Goal: Transaction & Acquisition: Book appointment/travel/reservation

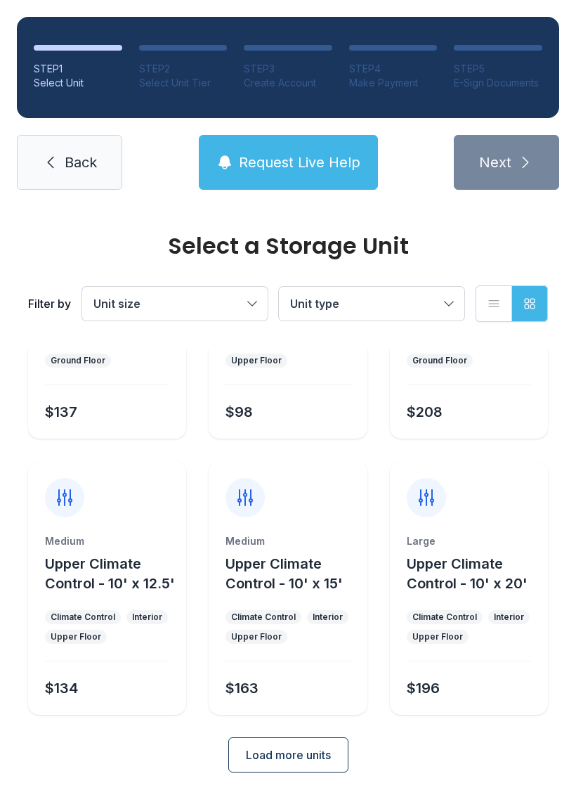
scroll to position [720, 0]
click at [120, 579] on span "Upper Climate Control - 10' x 12.5'" at bounding box center [110, 574] width 130 height 37
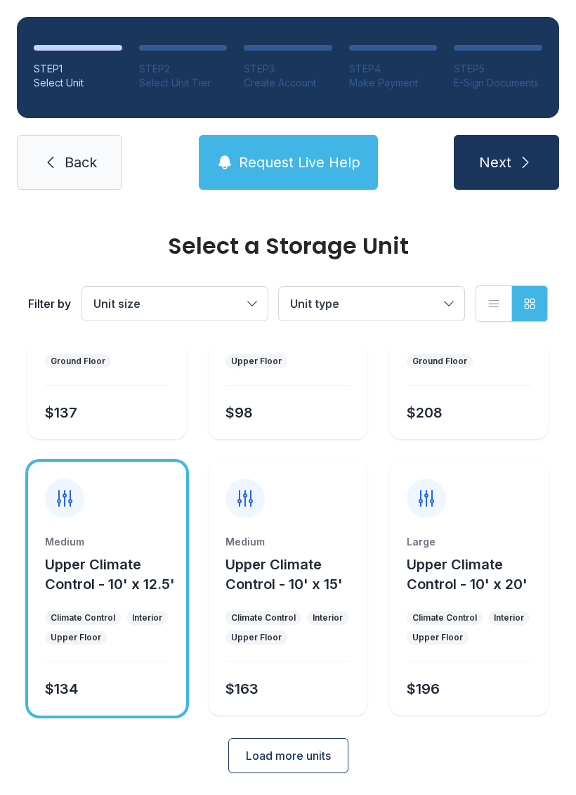
click at [86, 593] on button "Upper Climate Control - 10' x 12.5'" at bounding box center [113, 574] width 136 height 39
click at [283, 751] on span "Load more units" at bounding box center [288, 755] width 85 height 17
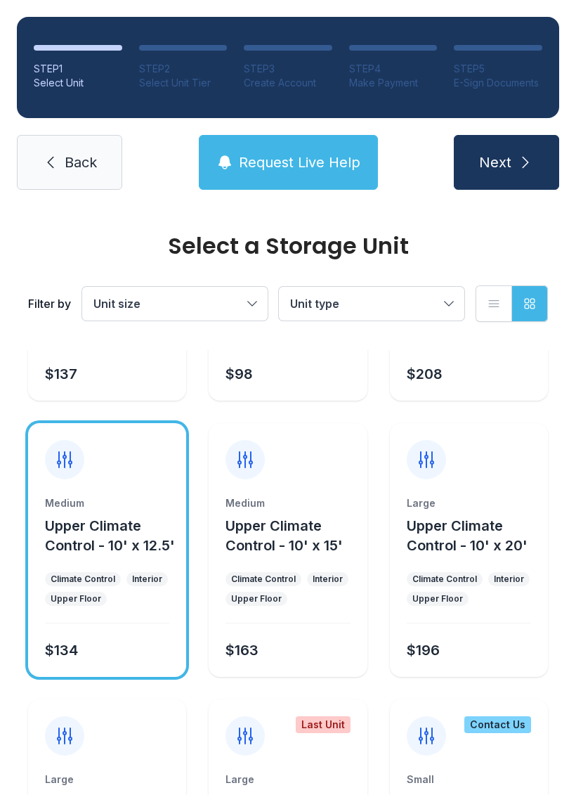
scroll to position [758, 0]
click at [310, 609] on div "Medium Upper Climate Control - 10' x 15' Climate Control Interior Upper Floor $…" at bounding box center [288, 587] width 158 height 181
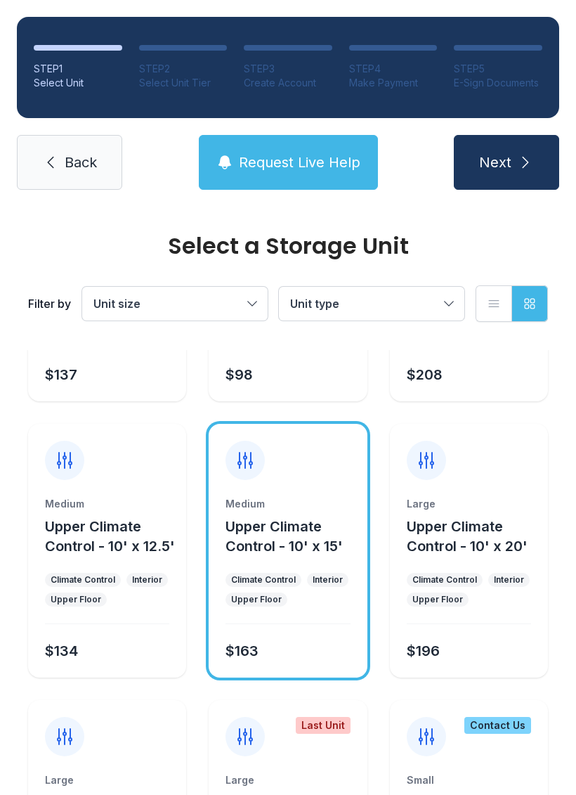
click at [148, 583] on div "Interior" at bounding box center [147, 579] width 30 height 11
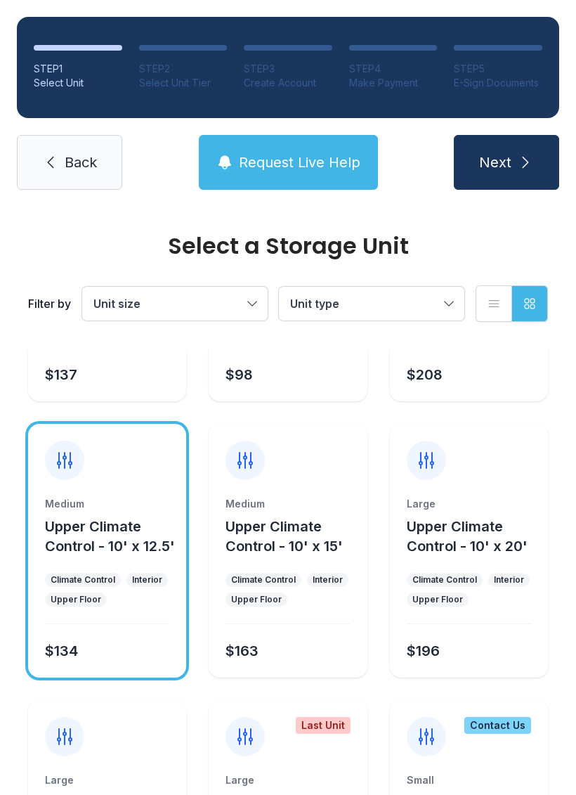
click at [283, 614] on div "Medium Upper Climate Control - 10' x 15' Climate Control Interior Upper Floor $…" at bounding box center [288, 587] width 158 height 181
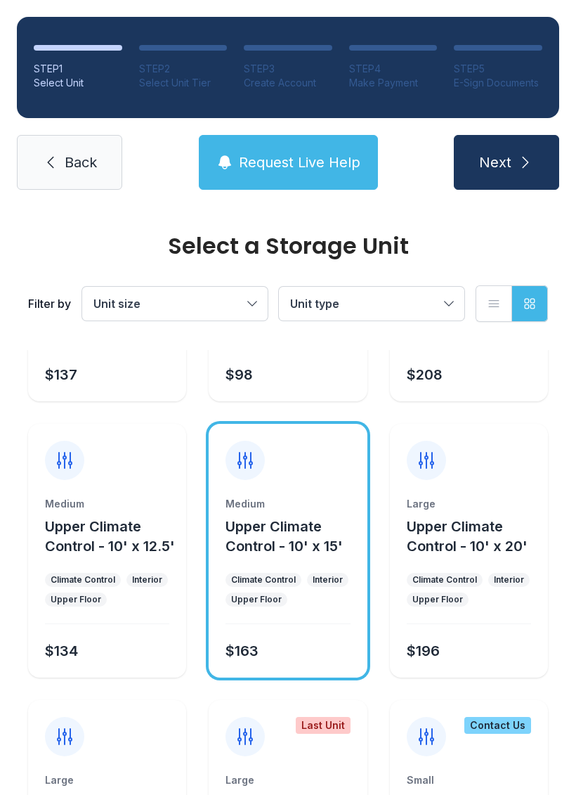
click at [91, 600] on div "Upper Floor" at bounding box center [76, 599] width 51 height 11
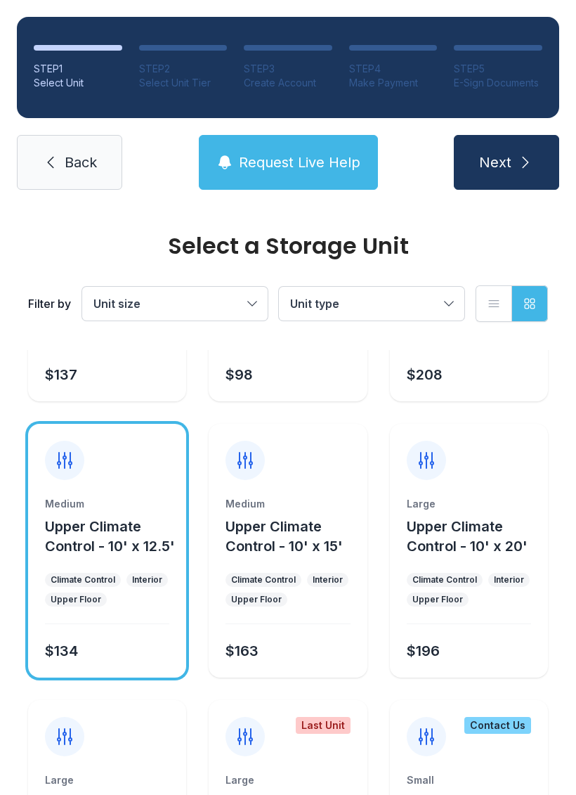
click at [291, 585] on div "Climate Control" at bounding box center [263, 579] width 65 height 11
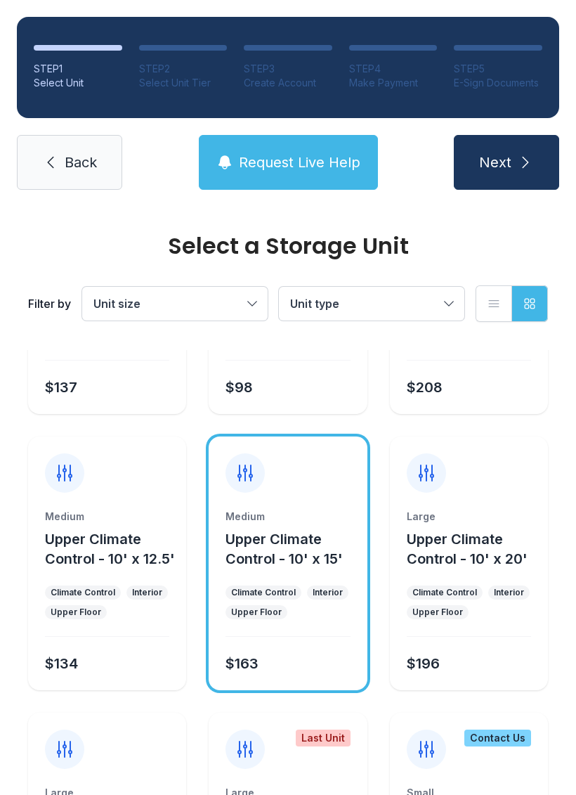
scroll to position [747, 0]
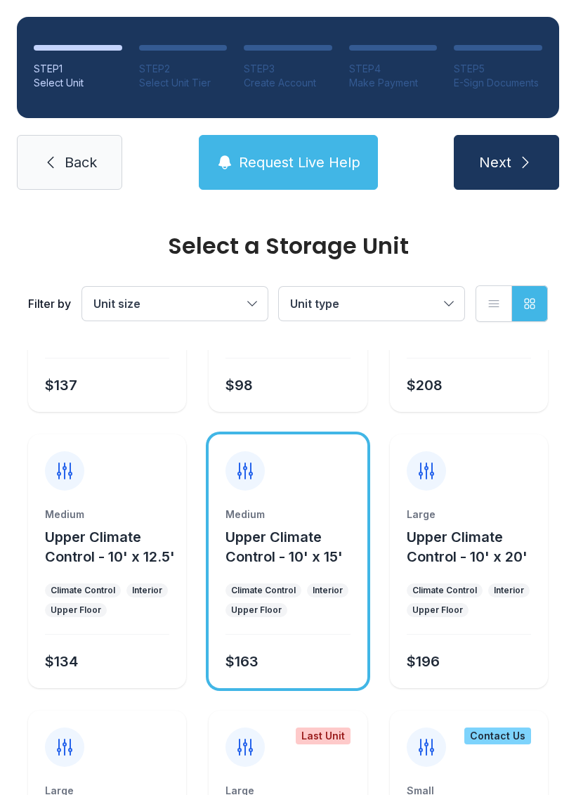
click at [297, 565] on button "Upper Climate Control - 10' x 15'" at bounding box center [294, 546] width 136 height 39
click at [303, 572] on div "Medium Upper Climate Control - 10' x 15' Climate Control Interior Upper Floor $…" at bounding box center [288, 598] width 158 height 181
click at [532, 149] on button "Next" at bounding box center [506, 162] width 105 height 55
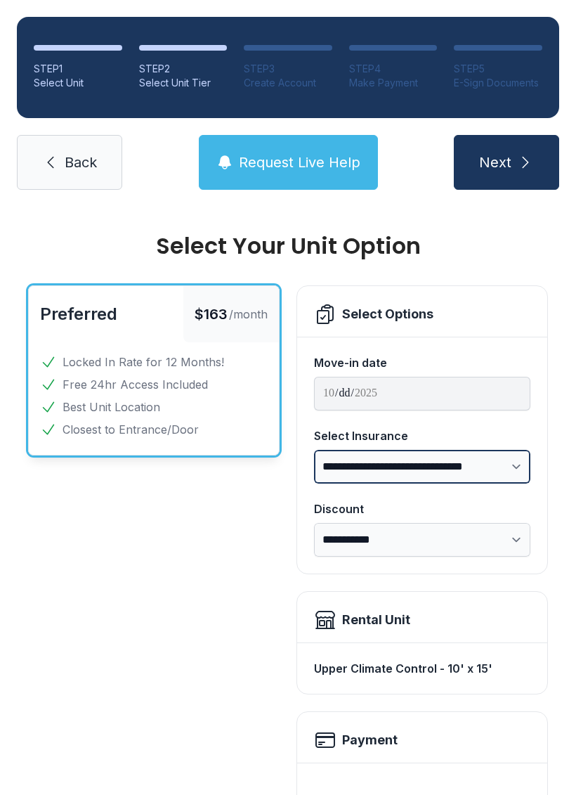
click at [459, 477] on select "**********" at bounding box center [422, 467] width 217 height 34
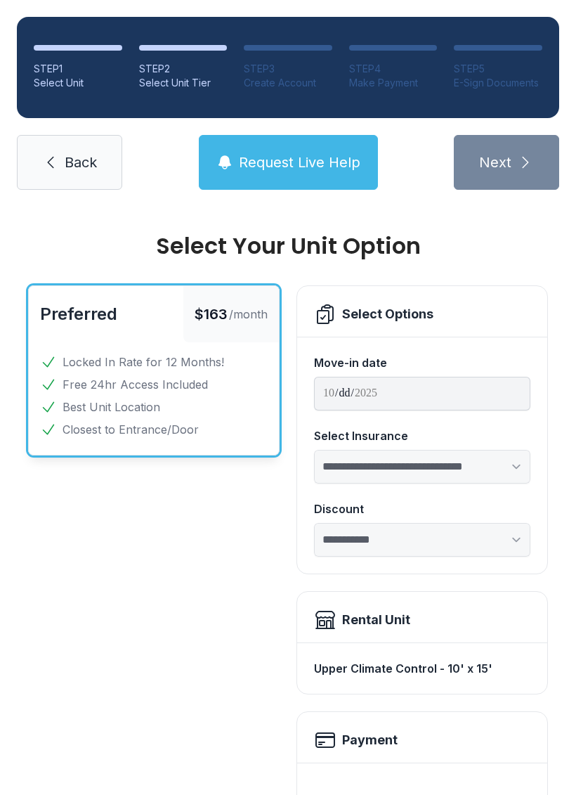
click at [441, 557] on div "**********" at bounding box center [422, 456] width 217 height 214
select select "****"
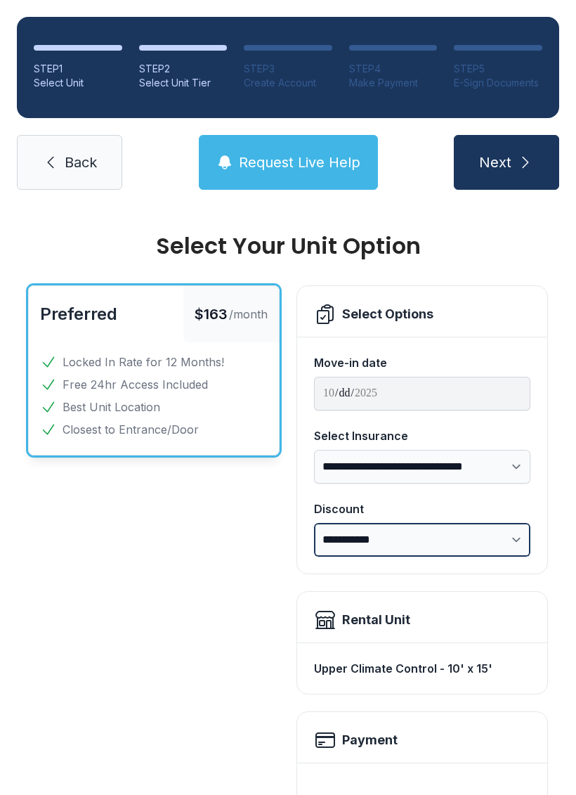
click at [484, 551] on select "**********" at bounding box center [422, 540] width 217 height 34
click at [164, 372] on ul "Locked In Rate for 12 Months! Free 24hr Access Included Best Unit Location Clos…" at bounding box center [154, 396] width 228 height 84
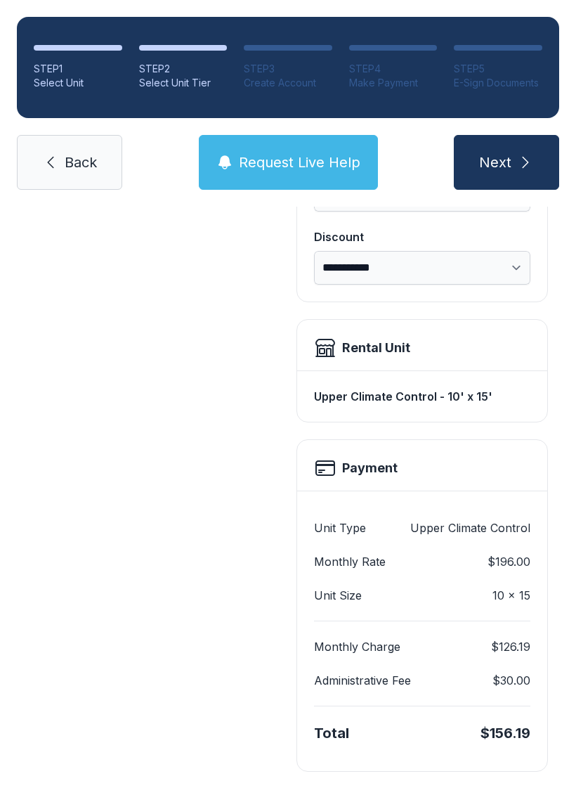
scroll to position [271, 0]
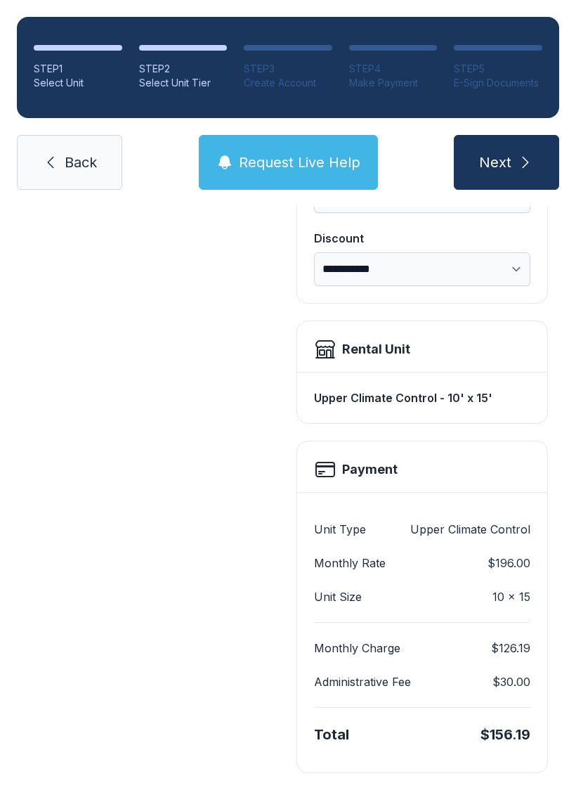
click at [509, 158] on span "Next" at bounding box center [495, 163] width 32 height 20
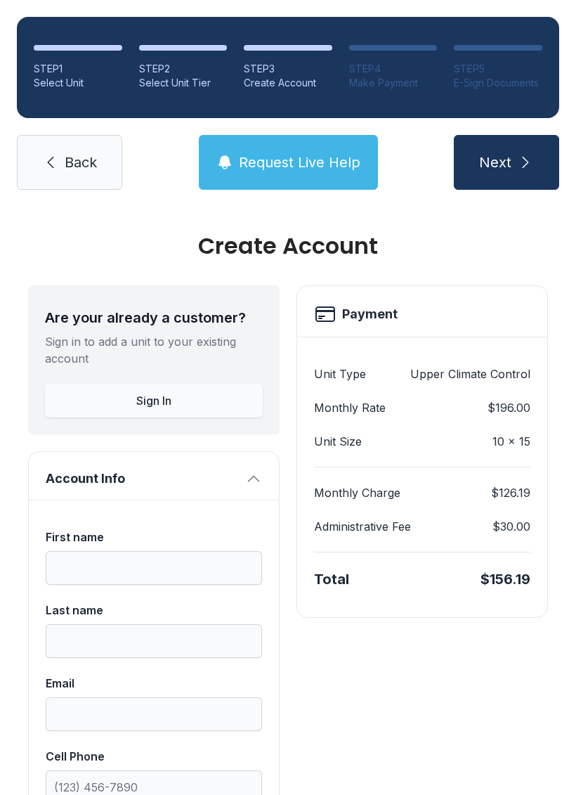
click at [75, 167] on span "Back" at bounding box center [81, 163] width 32 height 20
select select "****"
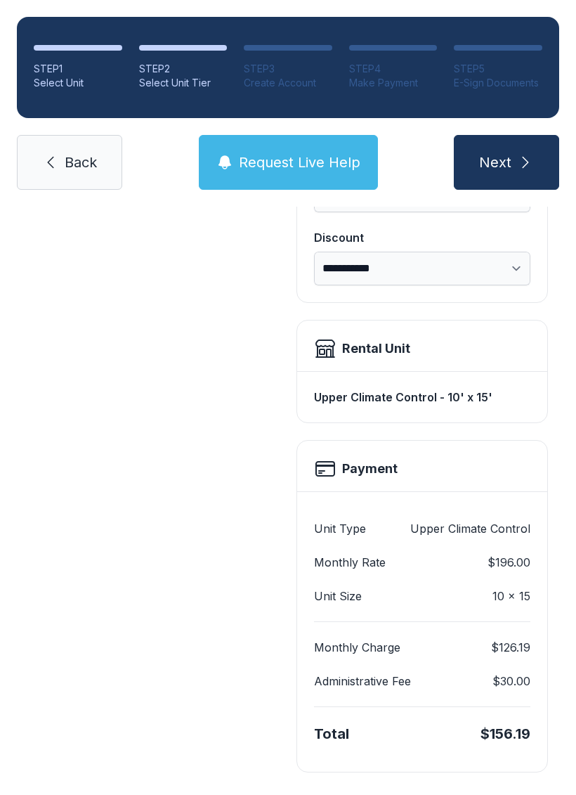
scroll to position [271, 0]
click at [463, 260] on select "**********" at bounding box center [422, 269] width 217 height 34
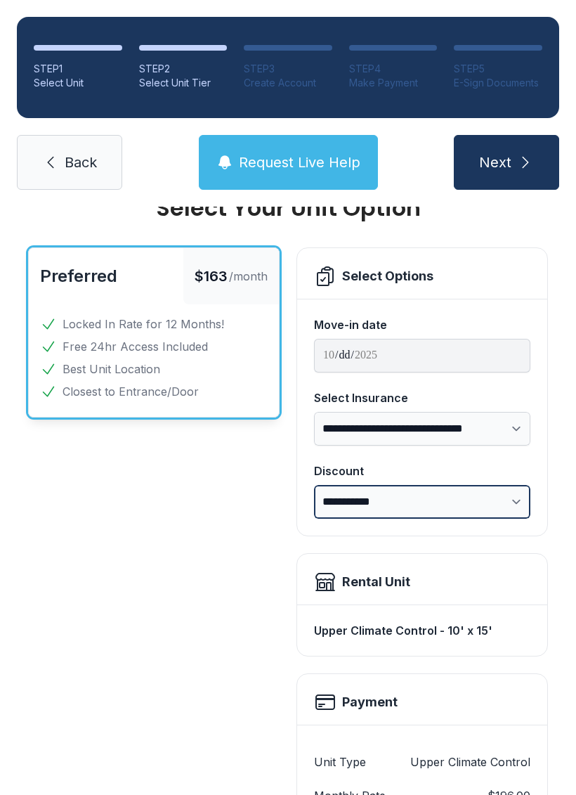
scroll to position [43, 0]
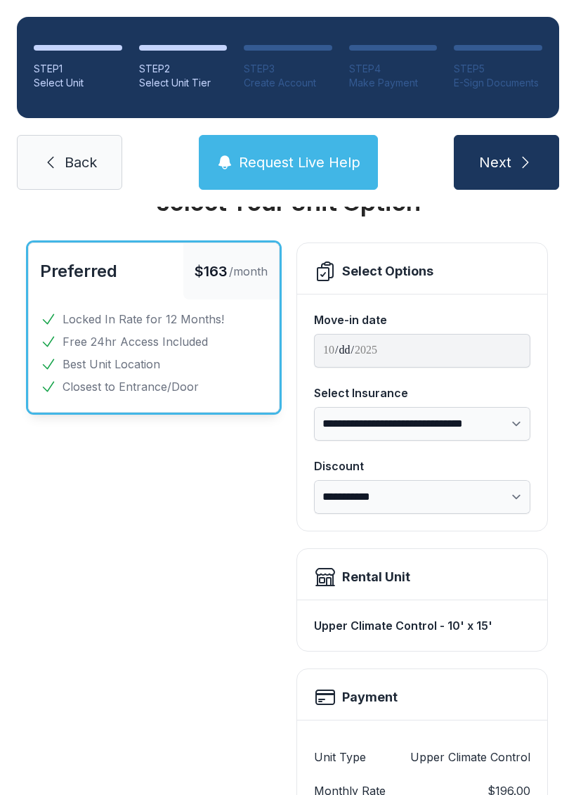
click at [308, 158] on span "Request Live Help" at bounding box center [300, 163] width 122 height 20
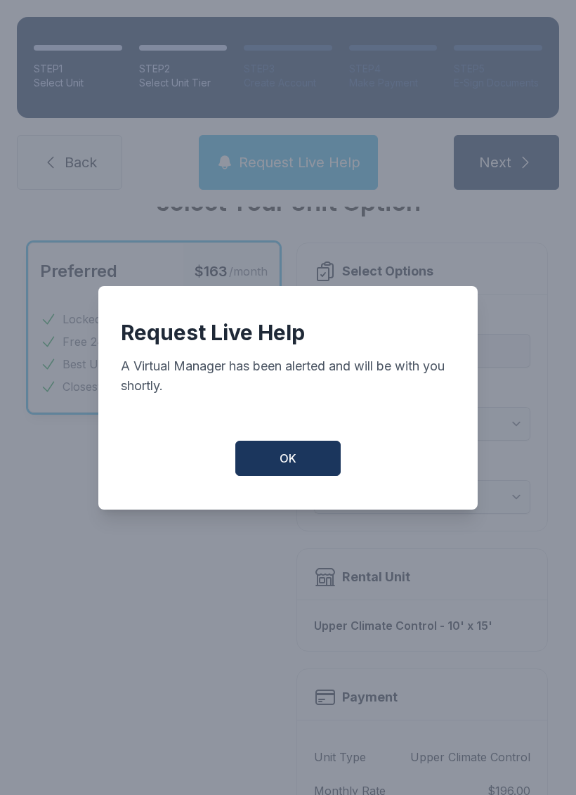
click at [306, 476] on button "OK" at bounding box center [287, 458] width 105 height 35
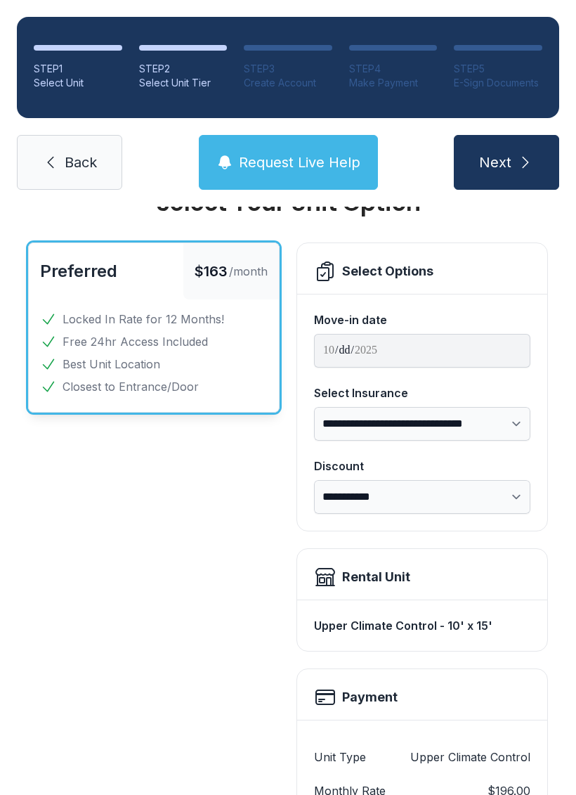
click at [160, 633] on div "Preferred $163 /month Locked In Rate for 12 Months! Free 24hr Access Included B…" at bounding box center [154, 622] width 252 height 758
click at [333, 153] on span "Request Live Help" at bounding box center [300, 163] width 122 height 20
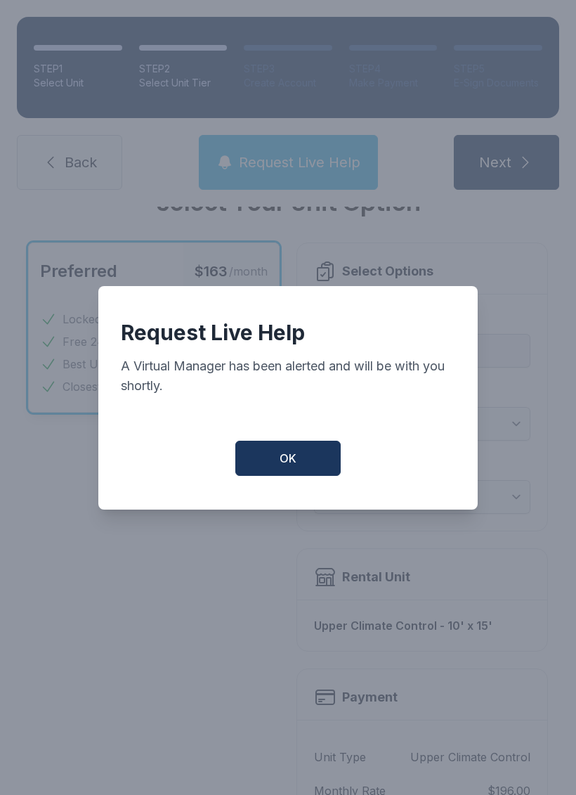
click at [306, 474] on button "OK" at bounding box center [287, 458] width 105 height 35
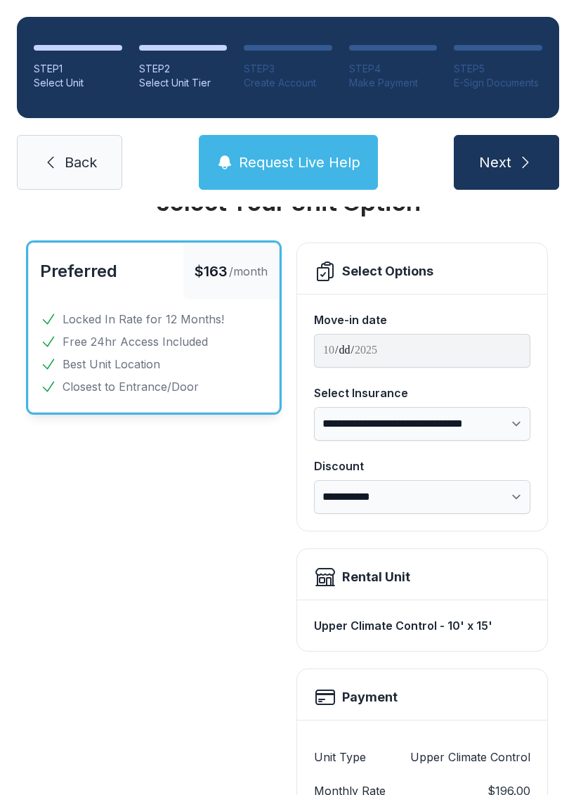
click at [191, 543] on div "Preferred $163 /month Locked In Rate for 12 Months! Free 24hr Access Included B…" at bounding box center [154, 622] width 252 height 758
click at [228, 529] on div "Preferred $163 /month Locked In Rate for 12 Months! Free 24hr Access Included B…" at bounding box center [154, 622] width 252 height 758
click at [251, 794] on div "Preferred $163 /month Locked In Rate for 12 Months! Free 24hr Access Included B…" at bounding box center [154, 622] width 252 height 758
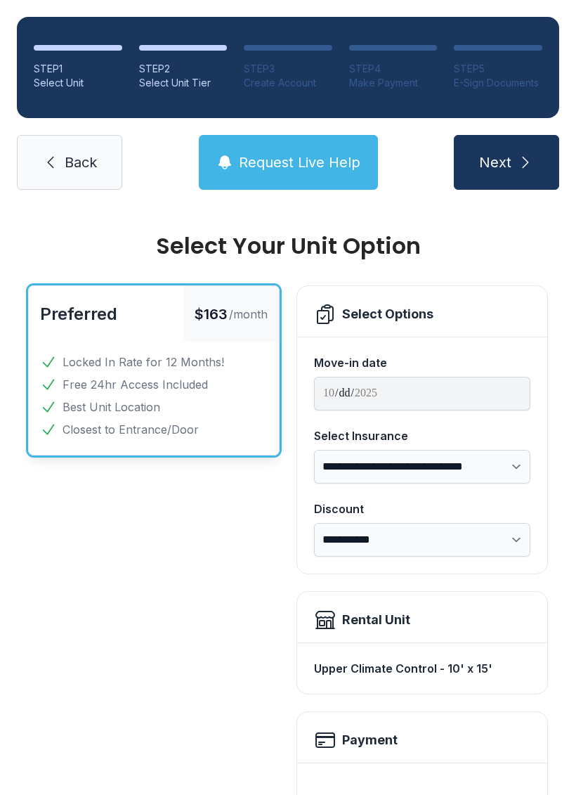
scroll to position [0, 0]
click at [509, 173] on button "Next" at bounding box center [506, 162] width 105 height 55
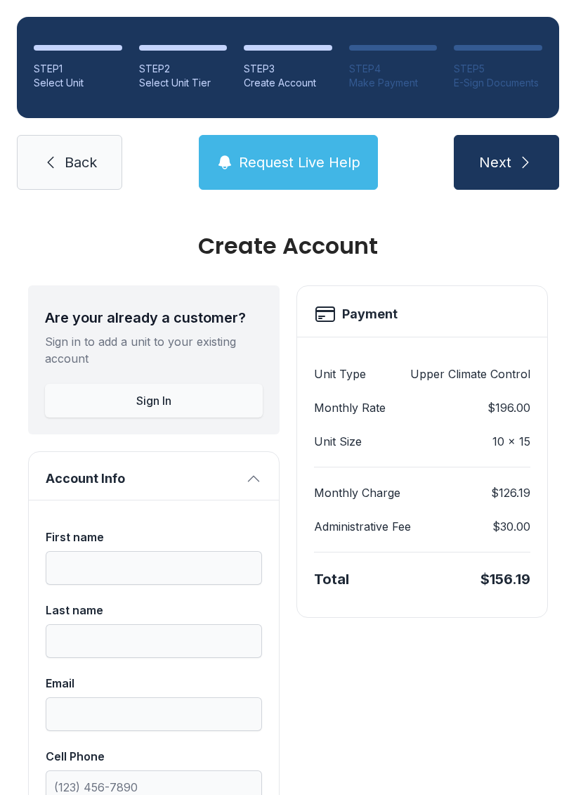
click at [89, 165] on span "Back" at bounding box center [81, 163] width 32 height 20
select select "****"
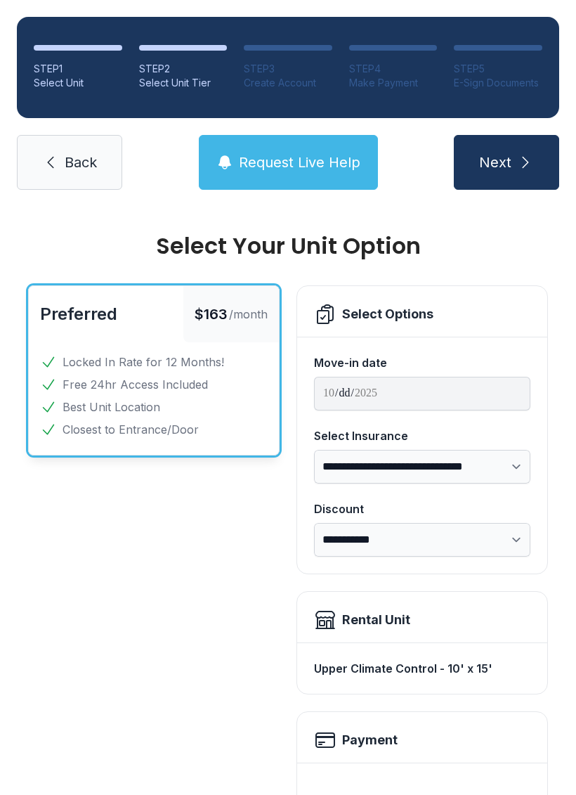
click at [223, 724] on div "Preferred $163 /month Locked In Rate for 12 Months! Free 24hr Access Included B…" at bounding box center [154, 664] width 252 height 758
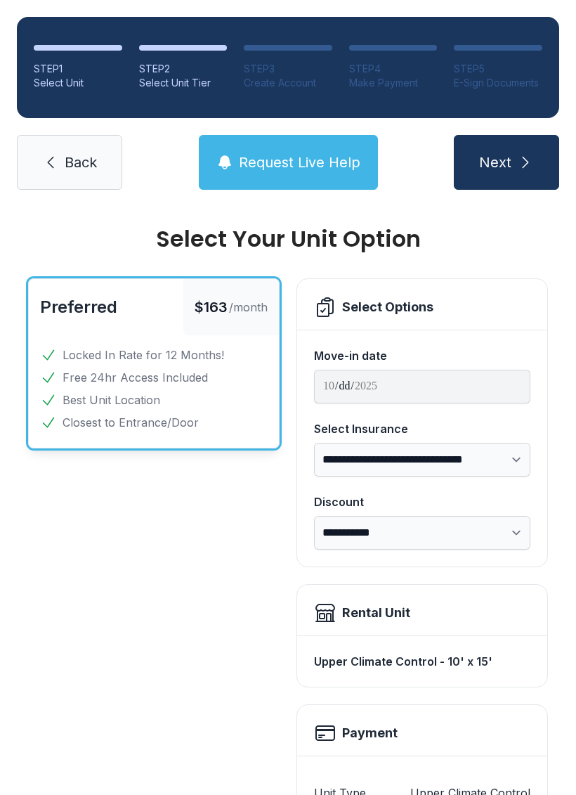
click at [191, 368] on ul "Locked In Rate for 12 Months! Free 24hr Access Included Best Unit Location Clos…" at bounding box center [154, 389] width 228 height 84
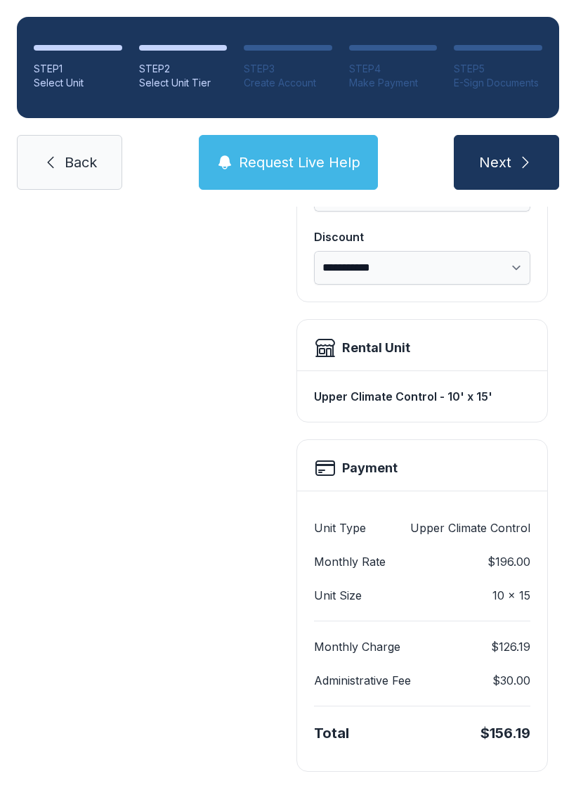
scroll to position [271, 0]
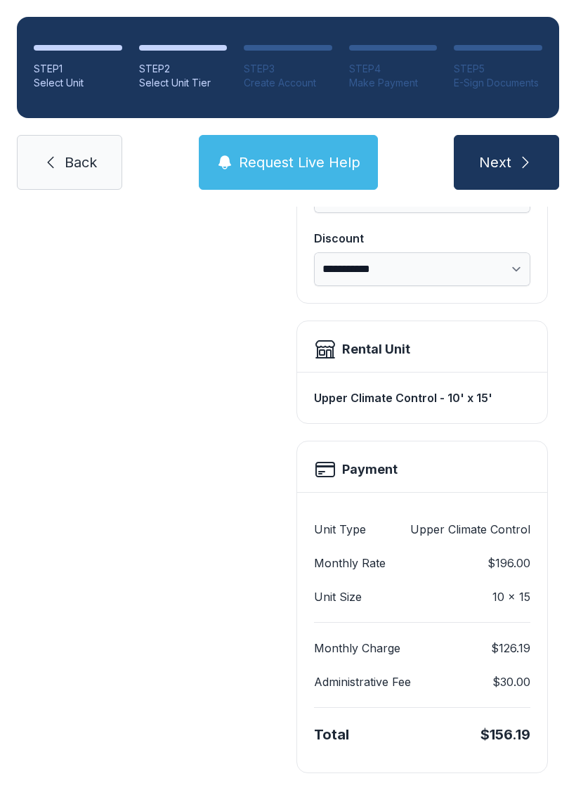
click at [277, 124] on div "STEP 1 Select Unit STEP 2 Select Unit Tier STEP 3 Create Account STEP 4 Make Pa…" at bounding box center [288, 103] width 576 height 207
click at [328, 163] on span "Request Live Help" at bounding box center [300, 163] width 122 height 20
click at [341, 172] on button "Request Live Help" at bounding box center [288, 162] width 179 height 55
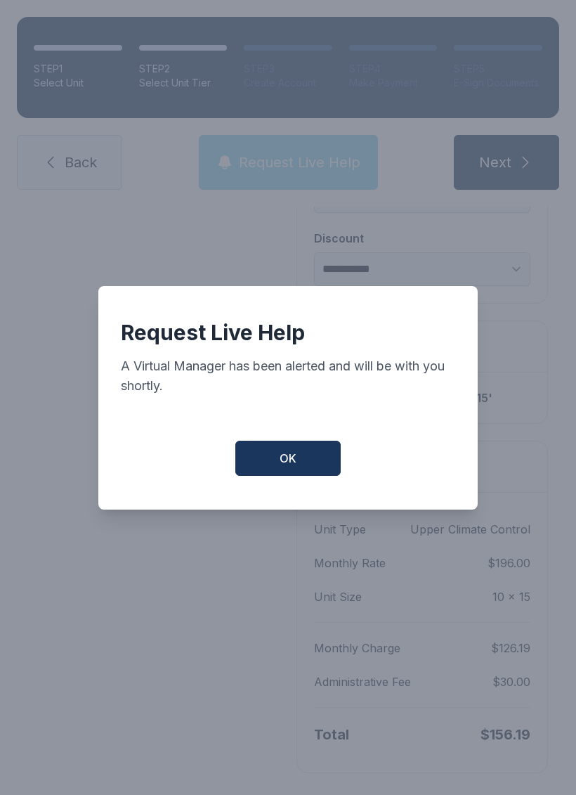
click at [340, 172] on div "Request Live Help A Virtual Manager has been alerted and will be with you short…" at bounding box center [288, 397] width 576 height 795
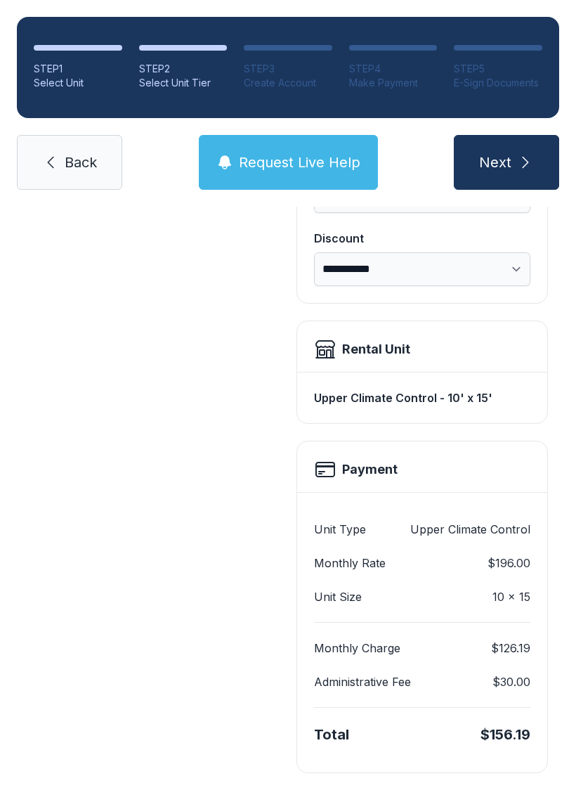
click at [348, 169] on span "Request Live Help" at bounding box center [300, 163] width 122 height 20
click at [356, 163] on div "Request Live Help A Virtual Manager has been alerted and will be with you short…" at bounding box center [288, 397] width 576 height 795
click at [337, 159] on span "Request Live Help" at bounding box center [300, 163] width 122 height 20
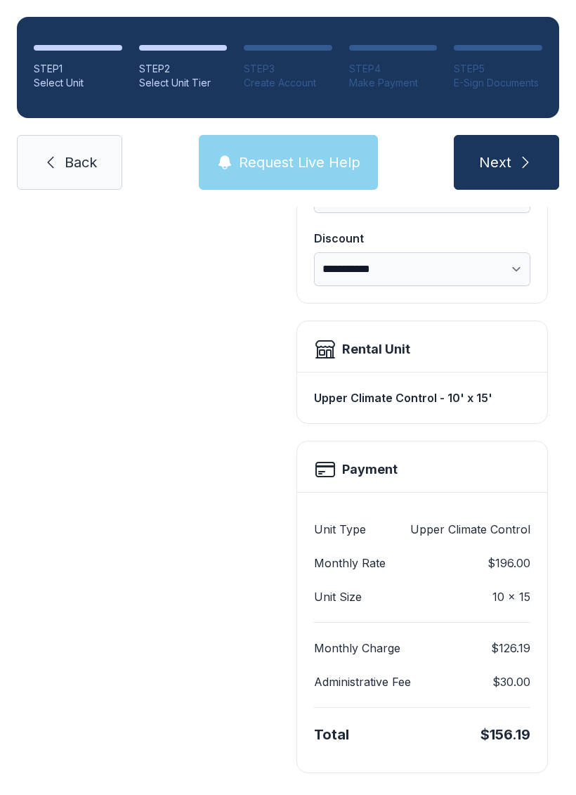
click at [335, 167] on span "Request Live Help" at bounding box center [300, 163] width 122 height 20
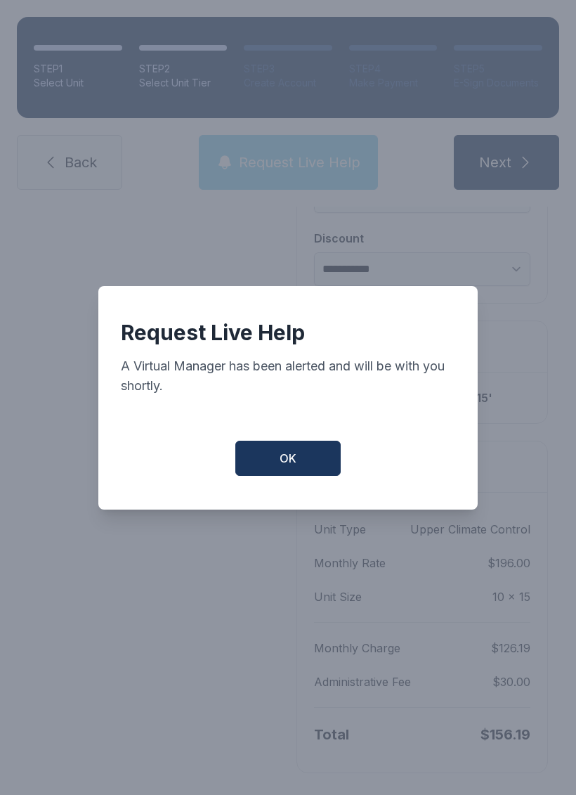
click at [337, 162] on div "Request Live Help A Virtual Manager has been alerted and will be with you short…" at bounding box center [288, 397] width 576 height 795
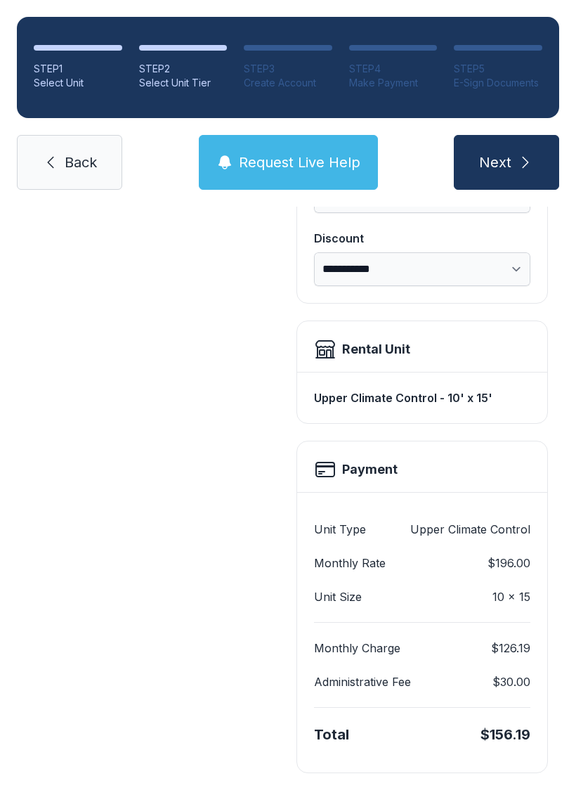
click at [345, 169] on span "Request Live Help" at bounding box center [300, 163] width 122 height 20
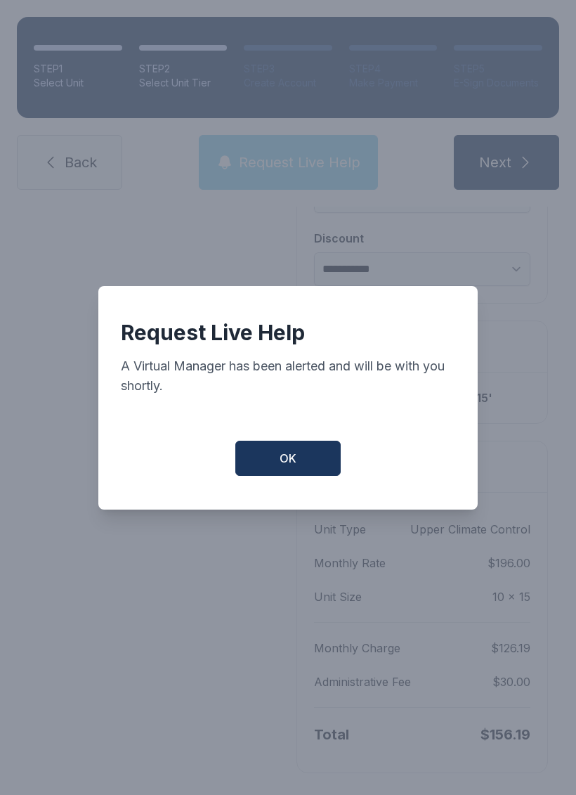
click at [345, 169] on div "Request Live Help A Virtual Manager has been alerted and will be with you short…" at bounding box center [288, 397] width 576 height 795
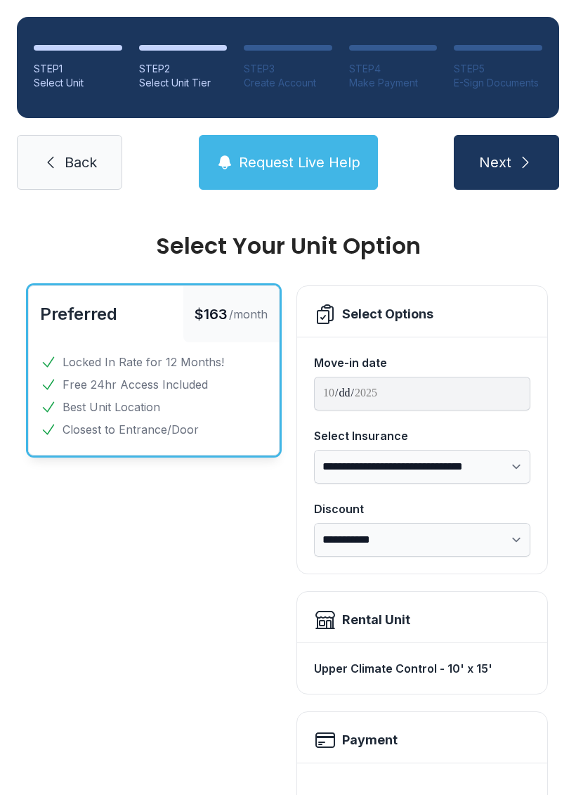
scroll to position [0, 0]
click at [356, 161] on span "Request Live Help" at bounding box center [300, 163] width 122 height 20
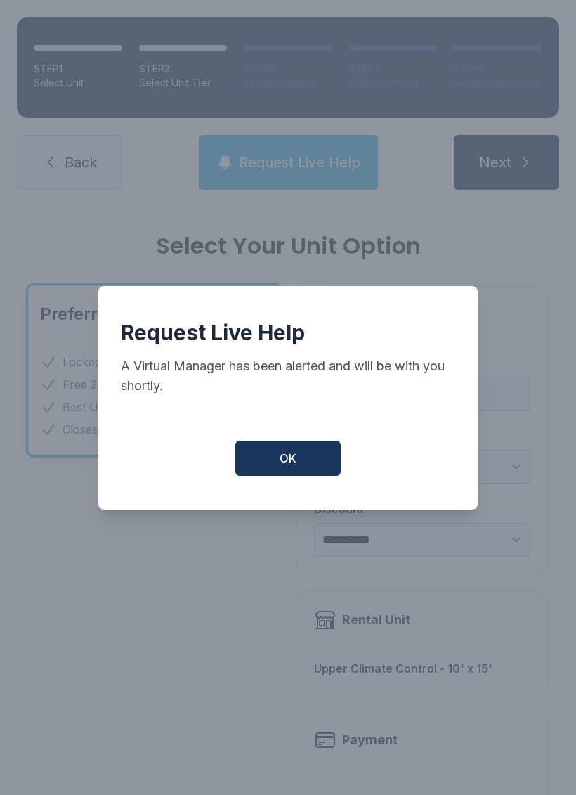
click at [310, 465] on button "OK" at bounding box center [287, 458] width 105 height 35
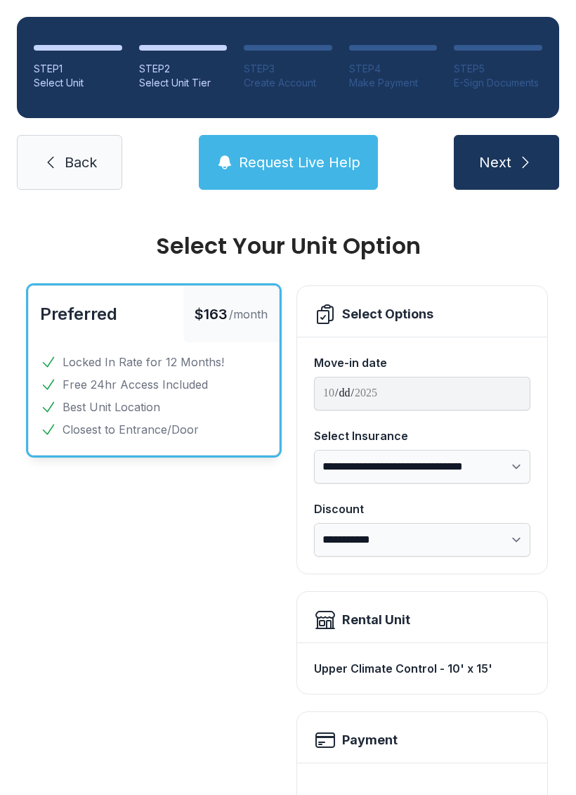
click at [149, 380] on span "Free 24hr Access Included" at bounding box center [136, 384] width 146 height 17
click at [72, 189] on link "Back" at bounding box center [69, 162] width 105 height 55
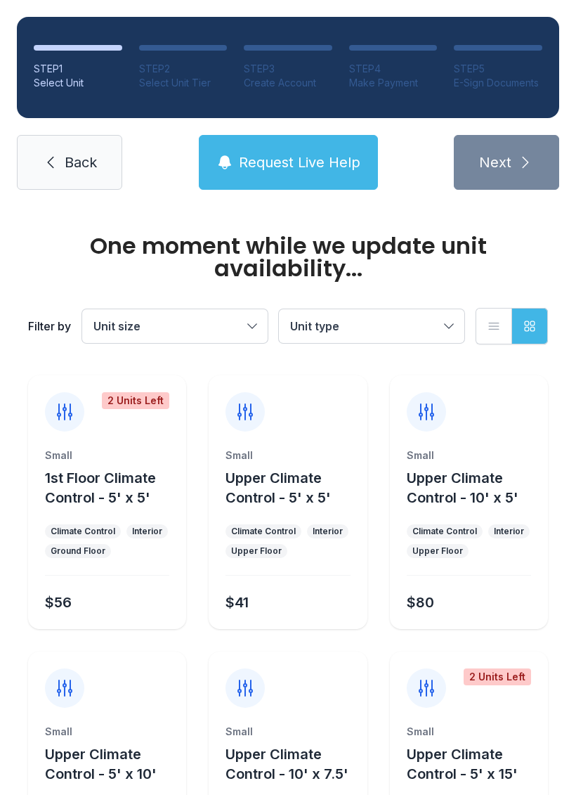
click at [39, 164] on link "Back" at bounding box center [69, 162] width 105 height 55
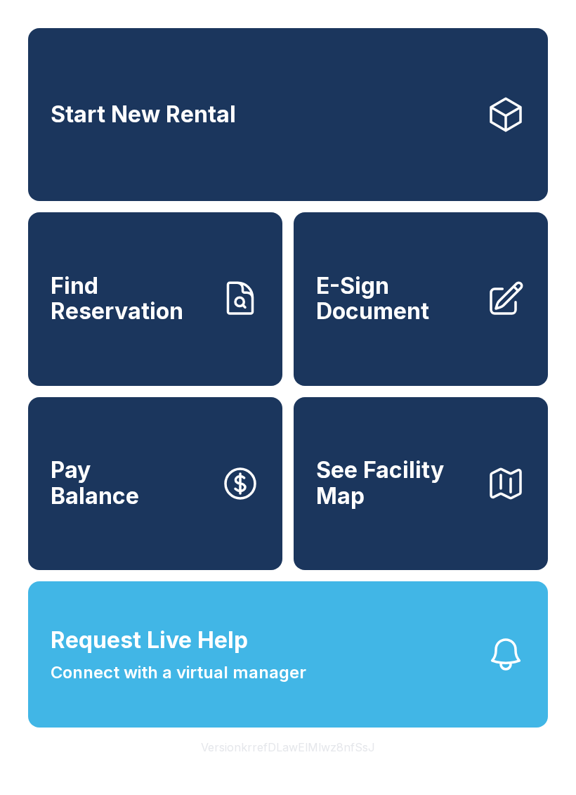
click at [368, 507] on span "See Facility Map" at bounding box center [395, 483] width 159 height 51
click at [434, 509] on span "See Facility Map" at bounding box center [395, 483] width 159 height 51
click at [474, 325] on span "E-Sign Document" at bounding box center [395, 298] width 159 height 51
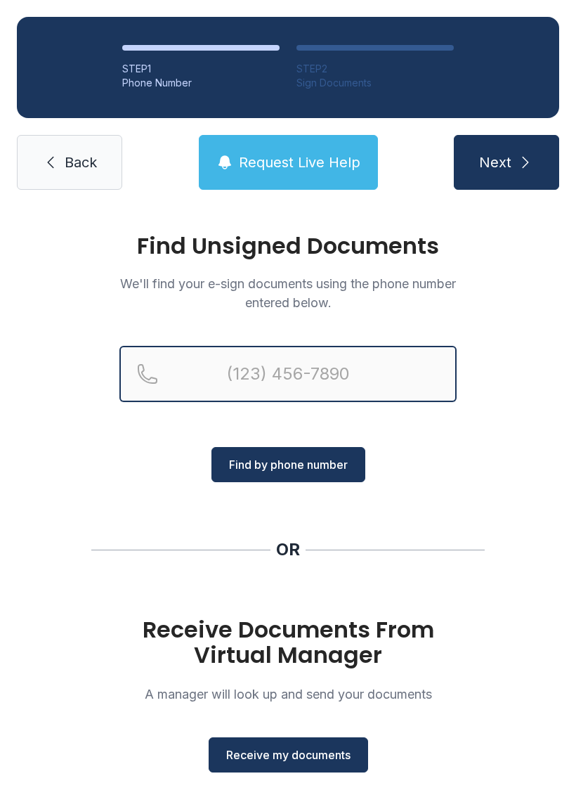
click at [344, 370] on input "Reservation phone number" at bounding box center [287, 374] width 337 height 56
type input "("
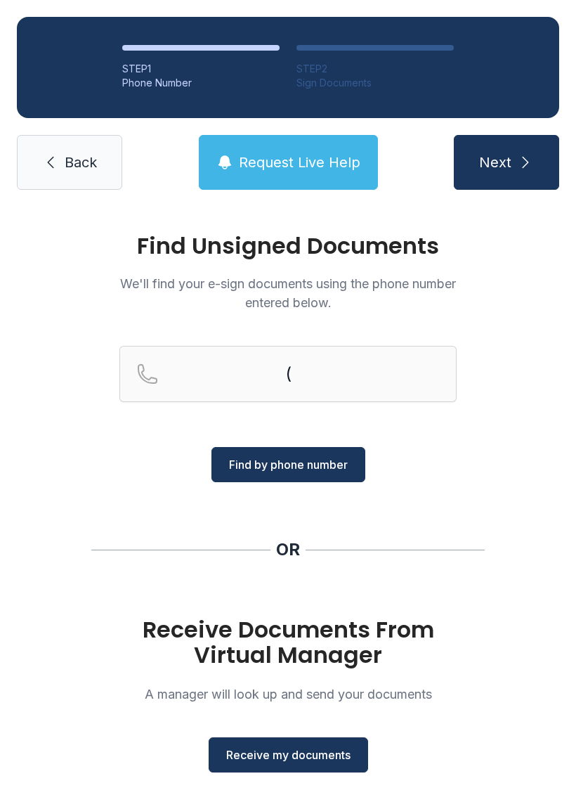
click at [508, 365] on div "Find Unsigned Documents We'll find your e-sign documents using the phone number…" at bounding box center [288, 518] width 576 height 622
click at [319, 757] on span "Receive my documents" at bounding box center [288, 755] width 124 height 17
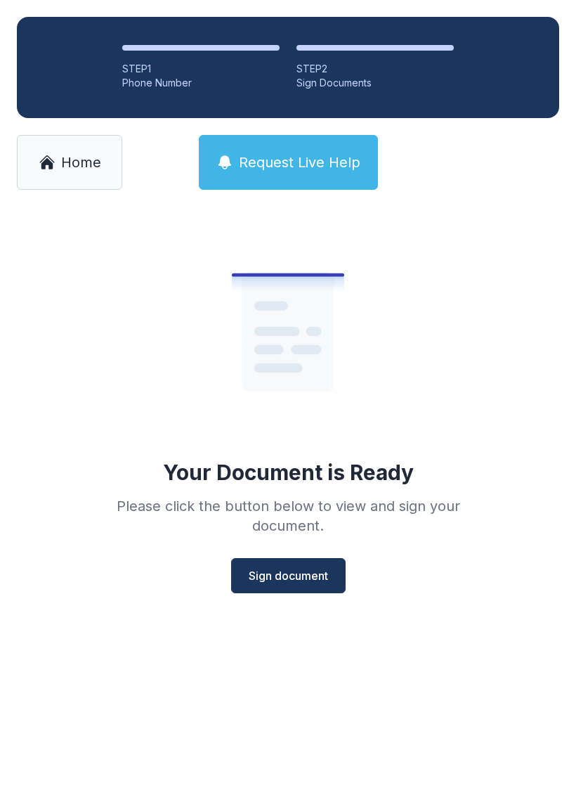
click at [297, 583] on span "Sign document" at bounding box center [288, 575] width 79 height 17
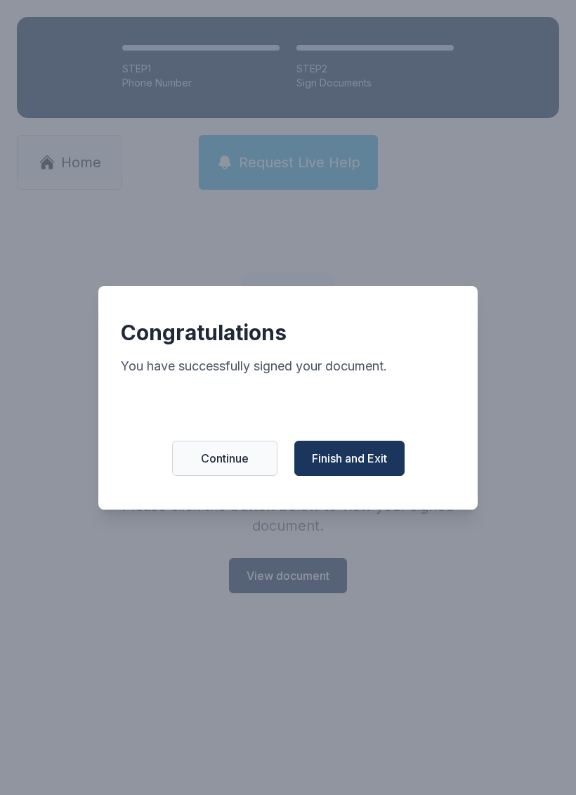
click at [381, 463] on span "Finish and Exit" at bounding box center [349, 458] width 75 height 17
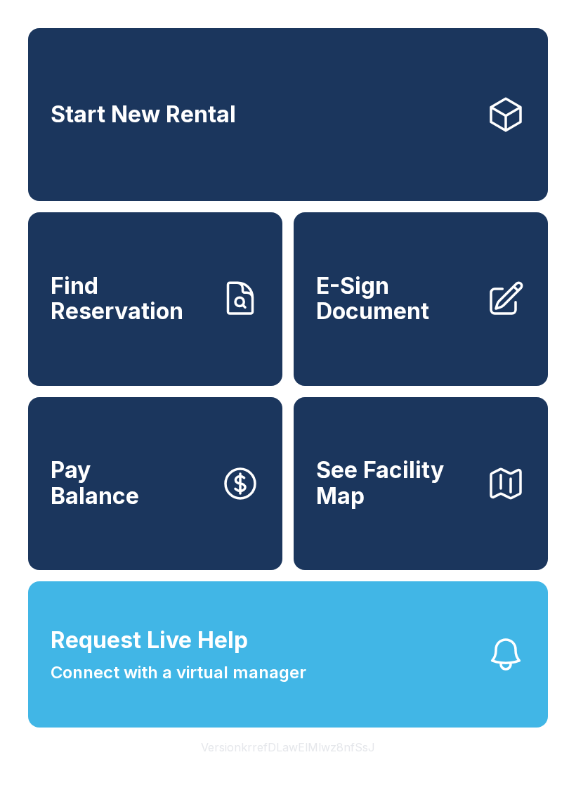
click at [186, 510] on button "Pay Balance" at bounding box center [155, 483] width 254 height 173
click at [434, 509] on span "See Facility Map" at bounding box center [395, 483] width 159 height 51
